Goal: Check status: Check status

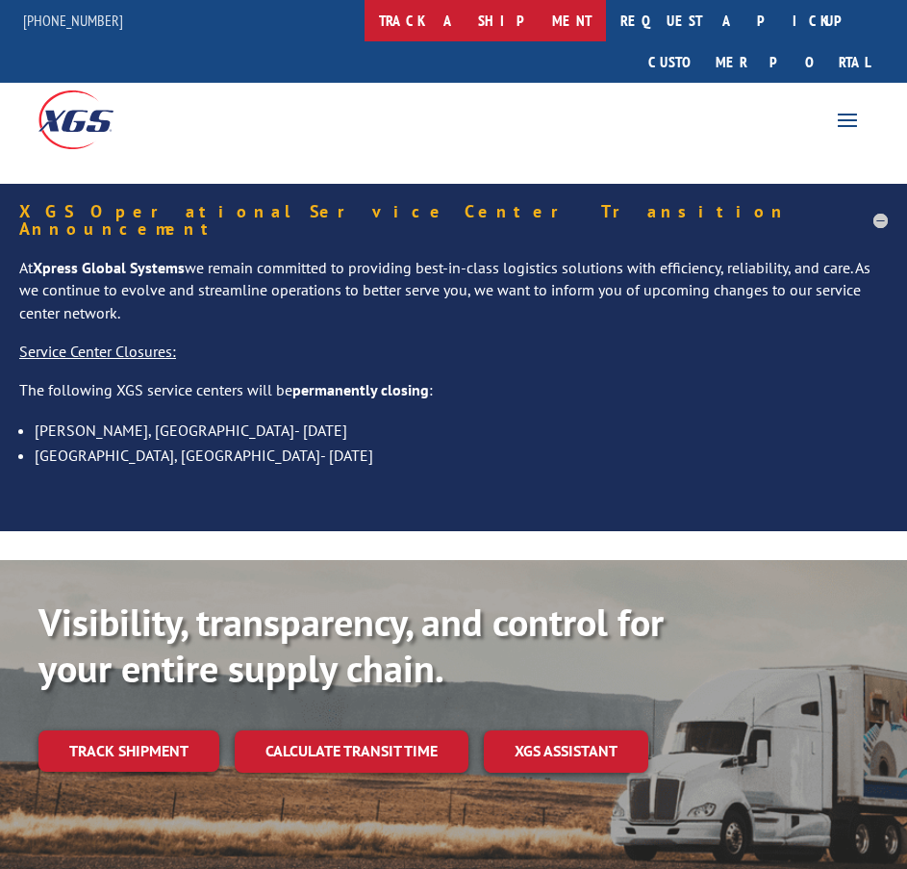
click at [521, 14] on link "track a shipment" at bounding box center [486, 20] width 242 height 41
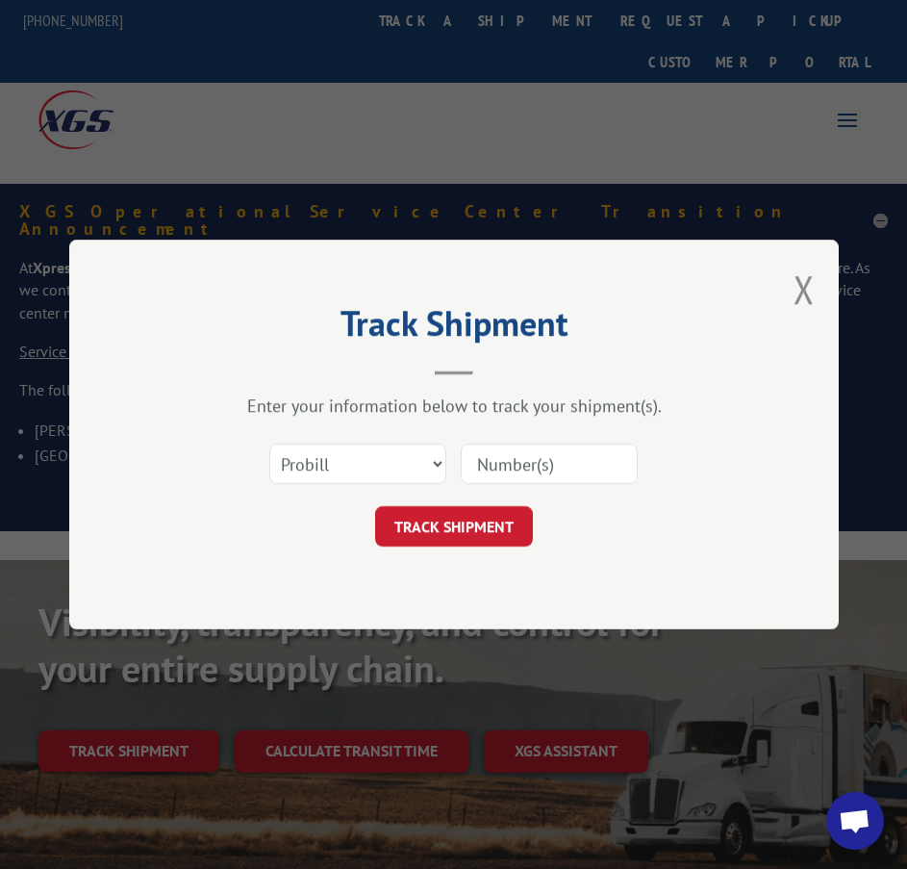
click at [526, 470] on input at bounding box center [549, 464] width 177 height 40
paste input "17409269"
type input "17409269"
click at [493, 508] on button "TRACK SHIPMENT" at bounding box center [454, 526] width 158 height 40
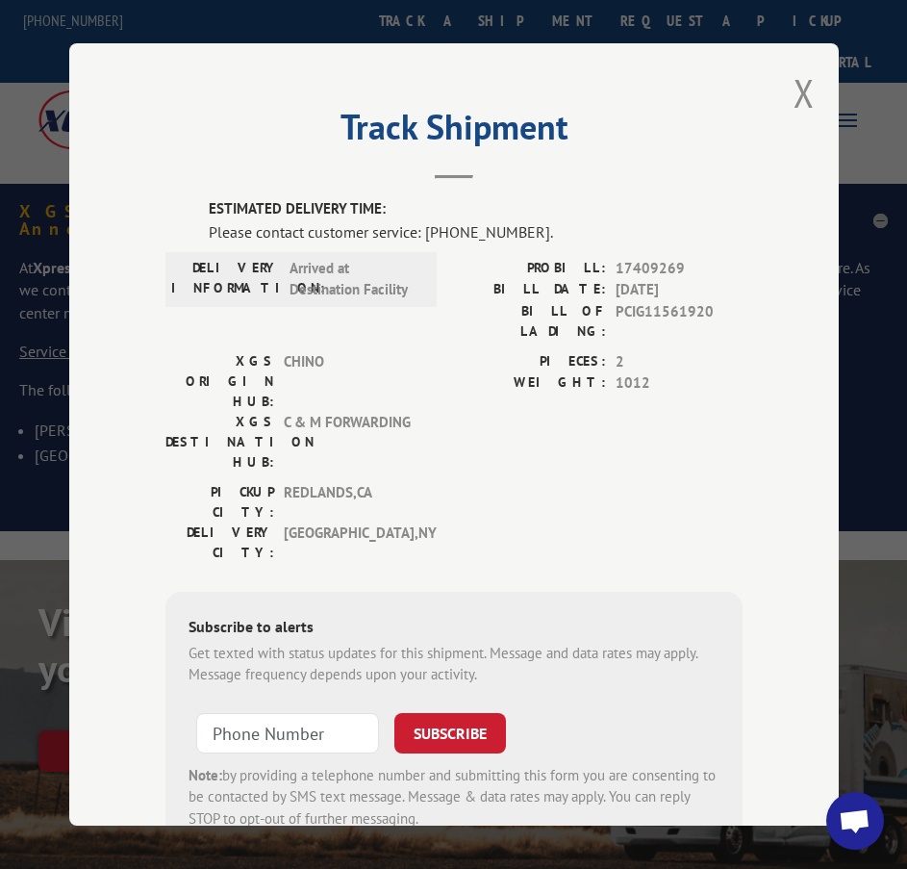
click at [801, 95] on button "Close modal" at bounding box center [804, 92] width 21 height 51
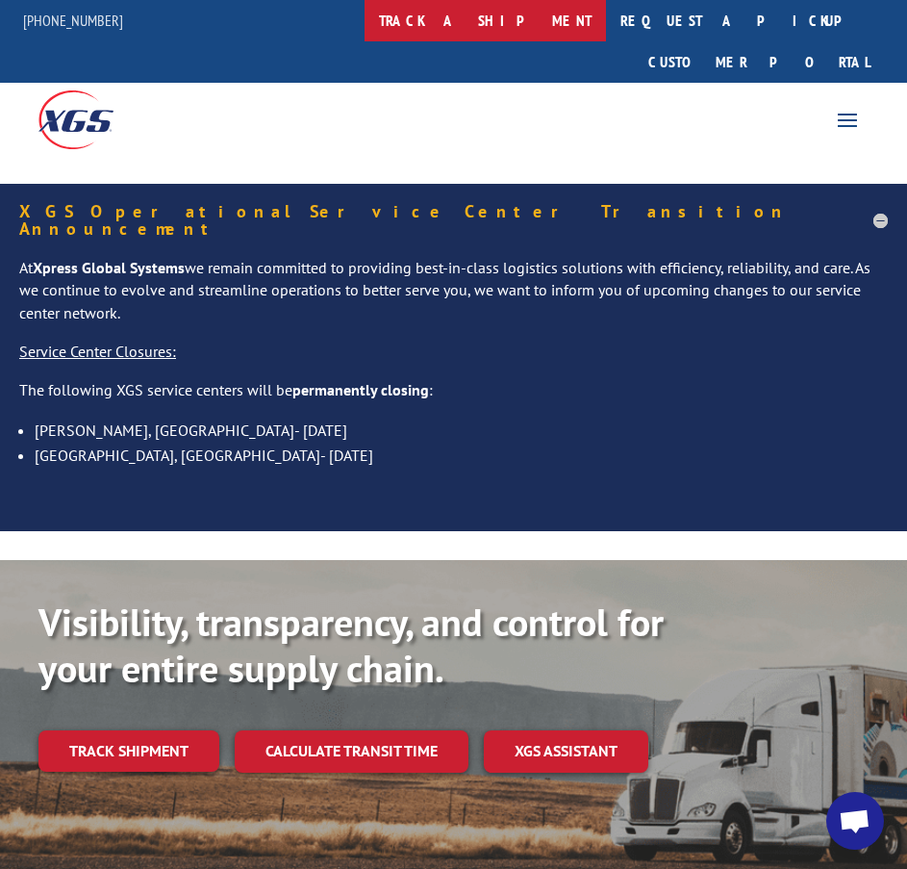
click at [492, 30] on link "track a shipment" at bounding box center [486, 20] width 242 height 41
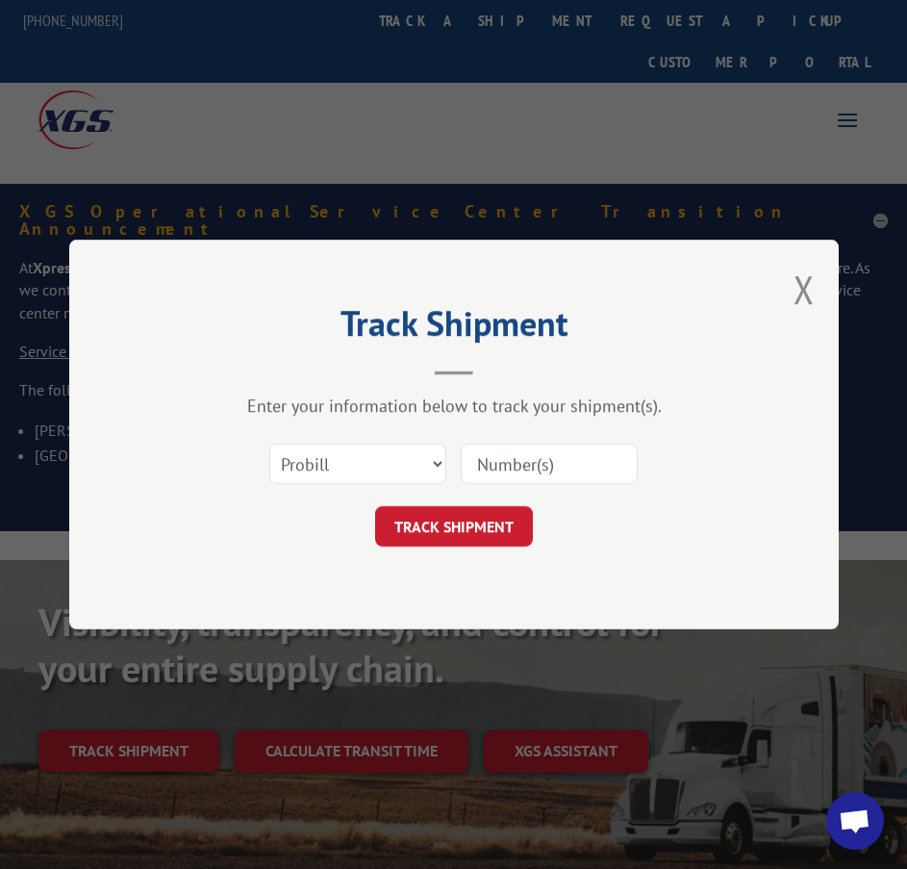
click at [559, 458] on input at bounding box center [549, 464] width 177 height 40
paste input "17409251"
type input "17409251"
click at [484, 517] on button "TRACK SHIPMENT" at bounding box center [454, 526] width 158 height 40
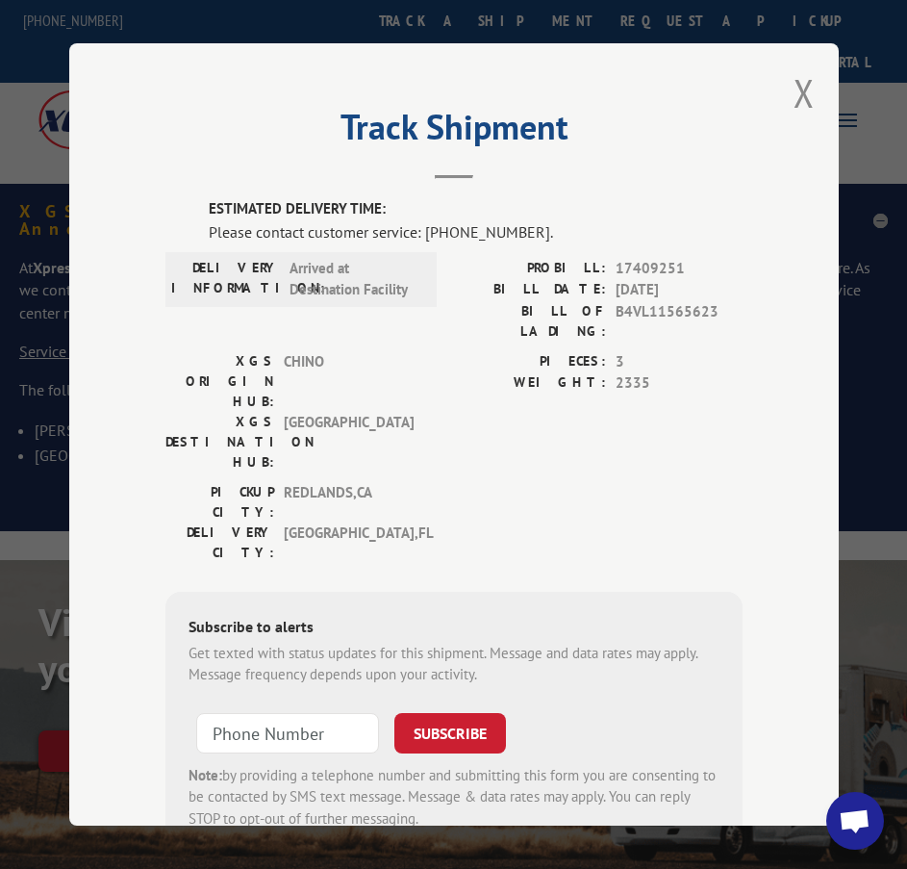
click at [395, 482] on span "[GEOGRAPHIC_DATA] , [GEOGRAPHIC_DATA]" at bounding box center [349, 502] width 130 height 40
click at [794, 102] on button "Close modal" at bounding box center [804, 92] width 21 height 51
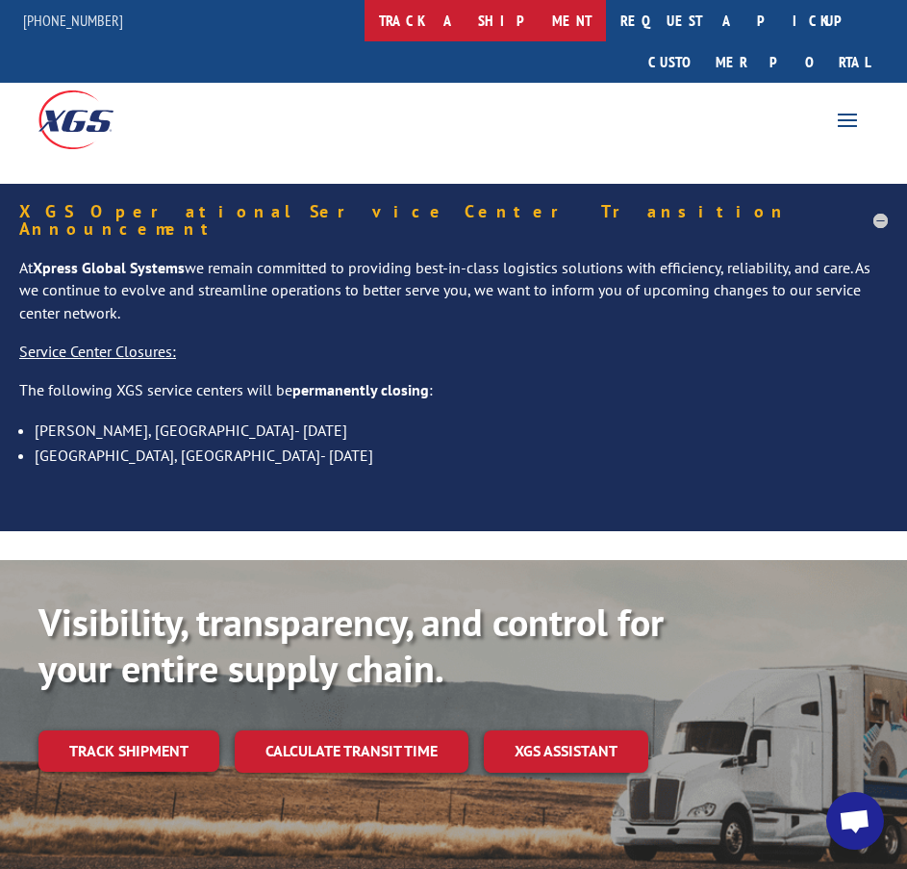
click at [530, 22] on link "track a shipment" at bounding box center [486, 20] width 242 height 41
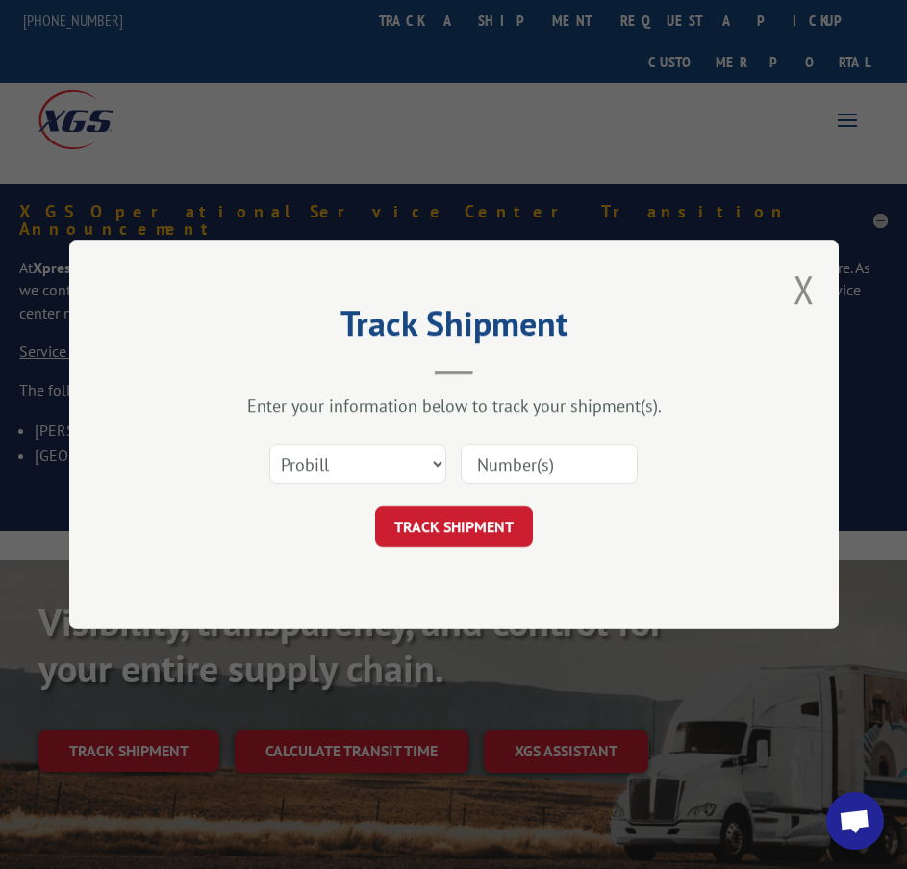
click at [522, 463] on input at bounding box center [549, 464] width 177 height 40
paste input "17409252"
type input "17409252"
click at [466, 558] on div "Track Shipment Enter your information below to track your shipment(s). Select c…" at bounding box center [454, 435] width 770 height 390
click at [464, 532] on button "TRACK SHIPMENT" at bounding box center [454, 526] width 158 height 40
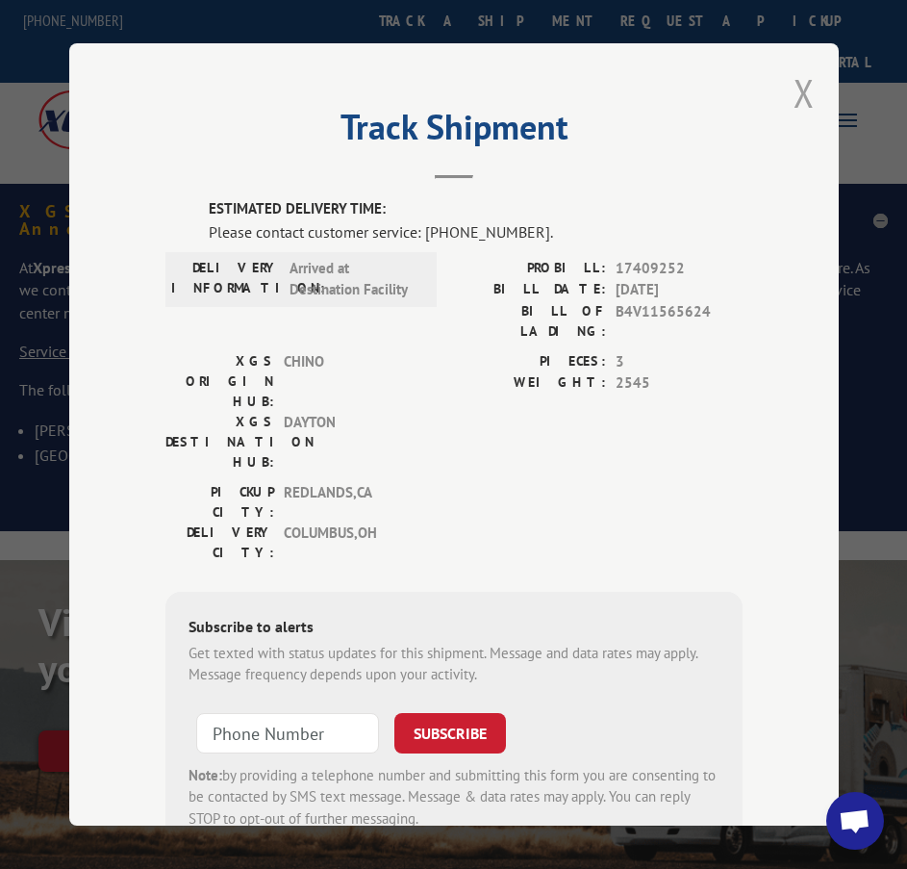
click at [794, 89] on button "Close modal" at bounding box center [804, 92] width 21 height 51
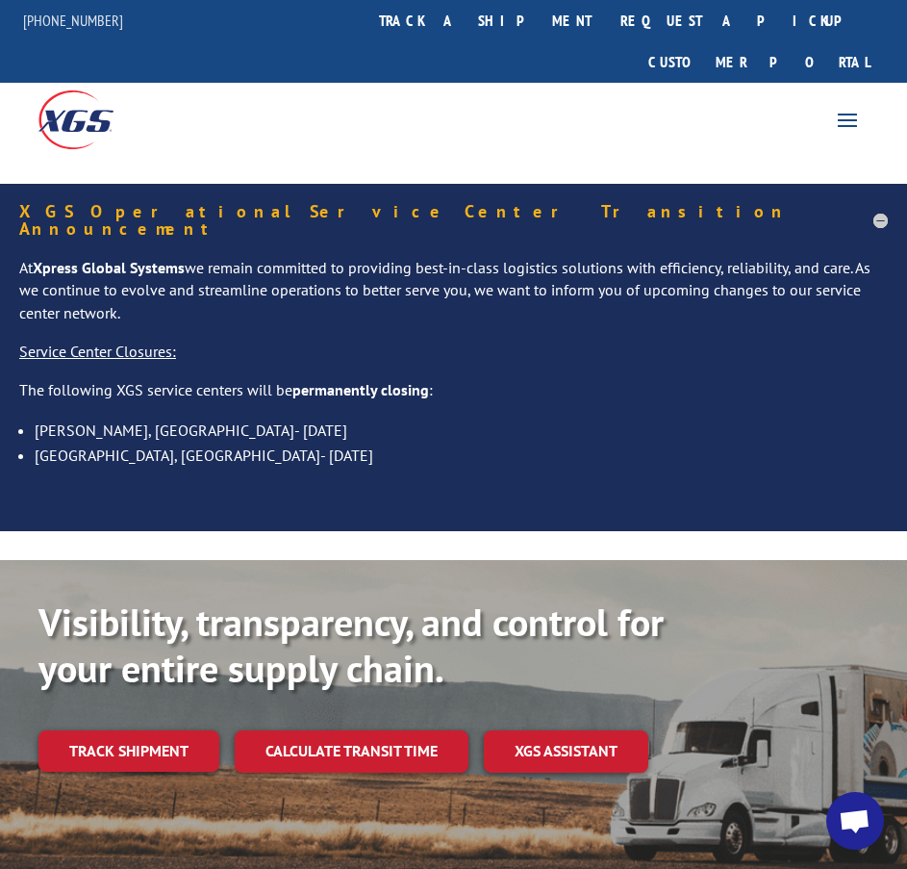
click at [497, 38] on link "track a shipment" at bounding box center [486, 20] width 242 height 41
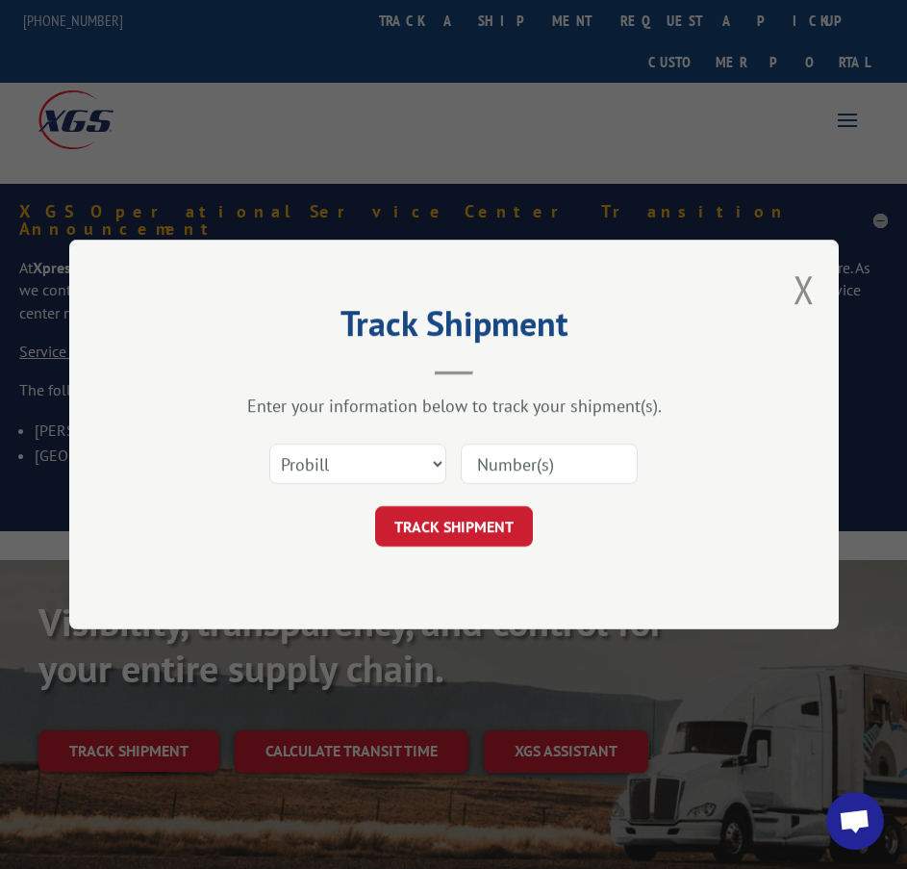
drag, startPoint x: 542, startPoint y: 475, endPoint x: 544, endPoint y: 465, distance: 10.8
click at [543, 467] on input at bounding box center [549, 464] width 177 height 40
paste input "17409420"
type input "17409420"
click at [480, 527] on button "TRACK SHIPMENT" at bounding box center [454, 526] width 158 height 40
